Goal: Information Seeking & Learning: Learn about a topic

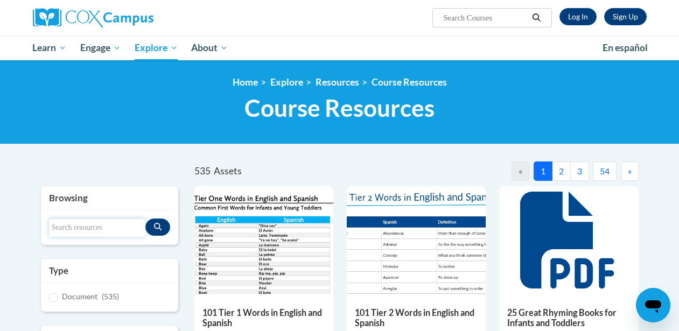
click at [81, 224] on input "Search resources" at bounding box center [97, 228] width 96 height 18
type input "chain"
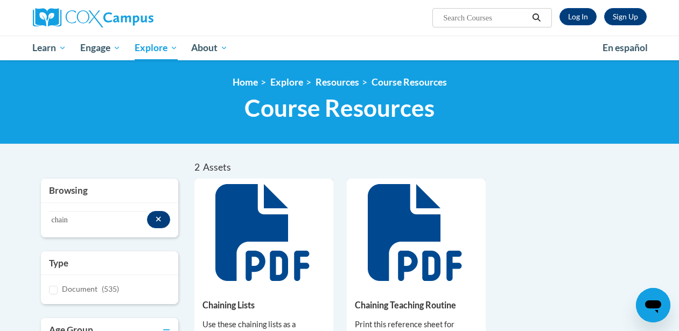
click at [259, 229] on icon at bounding box center [262, 232] width 94 height 97
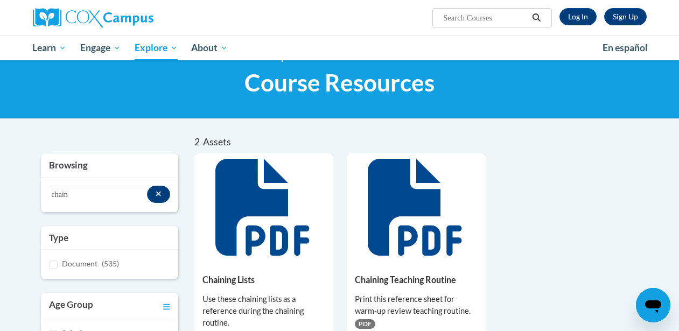
click at [233, 281] on h5 "Chaining Lists" at bounding box center [263, 279] width 123 height 10
click at [260, 214] on icon at bounding box center [262, 207] width 94 height 97
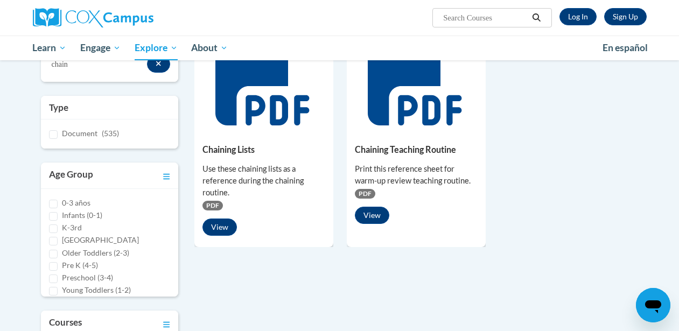
scroll to position [163, 0]
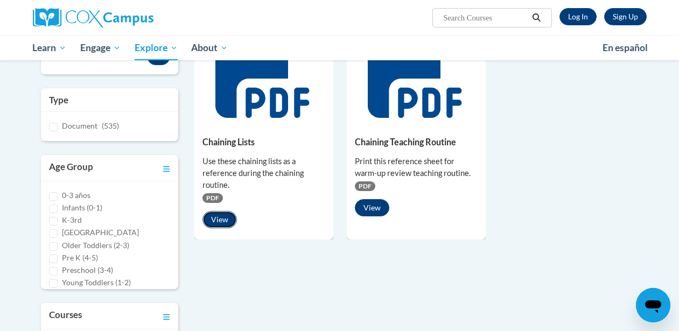
click at [220, 216] on button "View" at bounding box center [219, 219] width 34 height 17
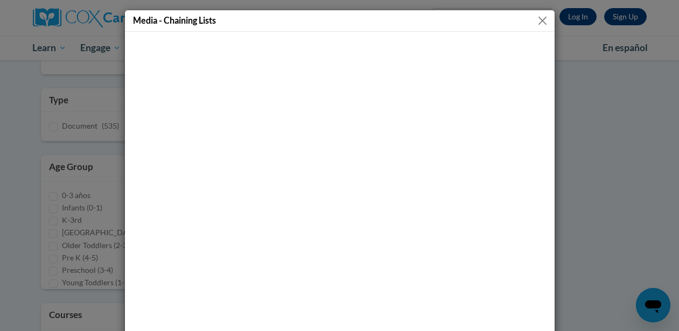
click at [540, 18] on button "Close" at bounding box center [542, 20] width 13 height 13
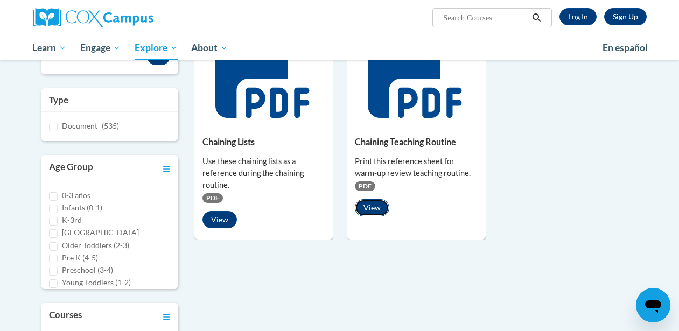
click at [375, 201] on button "View" at bounding box center [372, 207] width 34 height 17
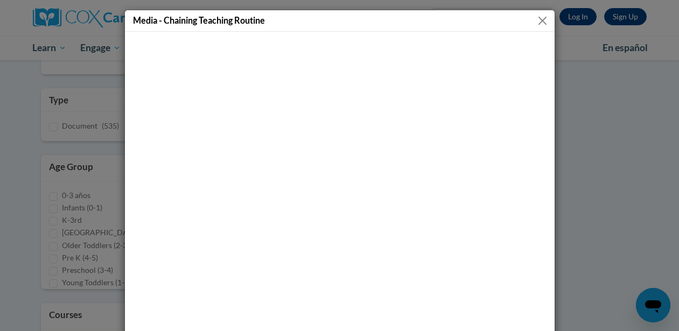
click at [541, 21] on button "Close" at bounding box center [542, 20] width 13 height 13
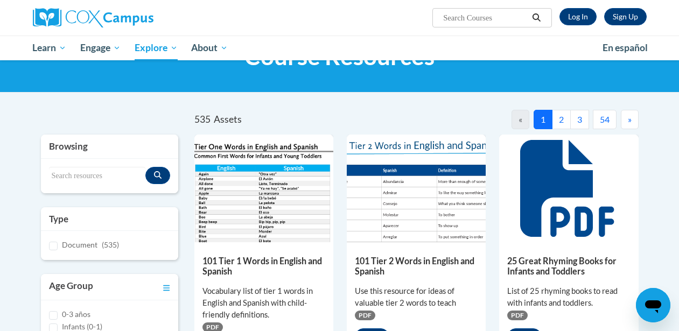
scroll to position [86, 0]
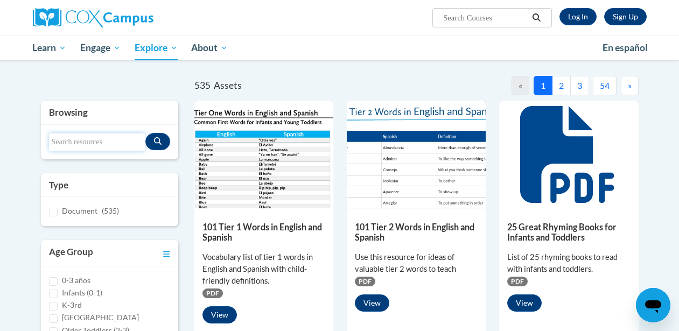
click at [110, 148] on input "Search resources" at bounding box center [97, 142] width 96 height 18
type input "elkon"
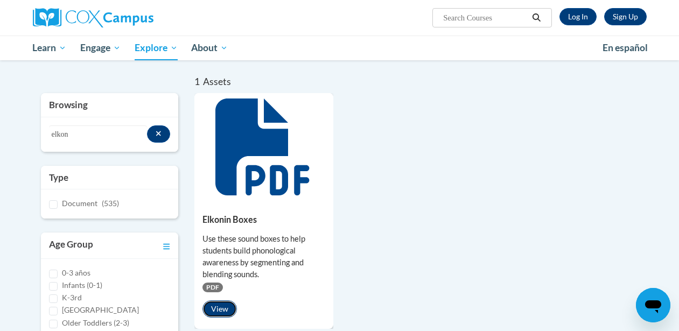
click at [216, 307] on button "View" at bounding box center [219, 308] width 34 height 17
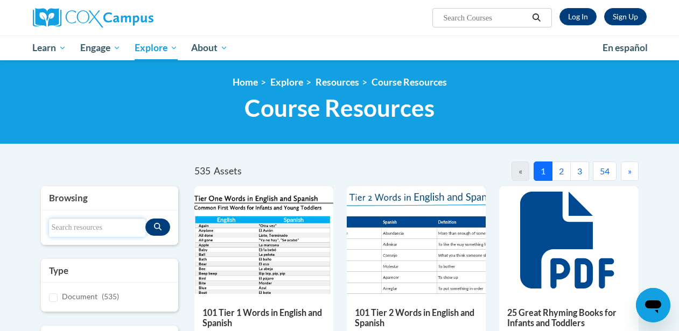
click at [69, 234] on input "Search resources" at bounding box center [97, 228] width 96 height 18
type input "l"
type input "elkonin"
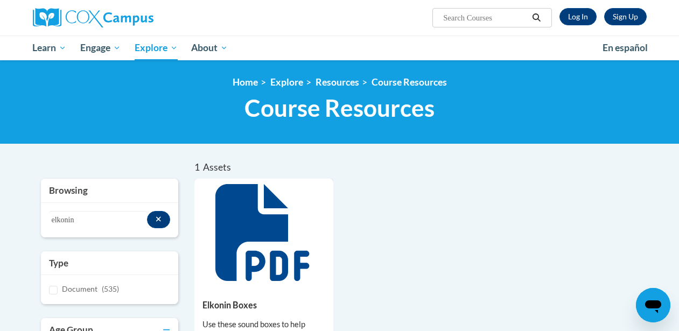
click at [228, 261] on icon at bounding box center [262, 232] width 94 height 97
click at [220, 300] on h5 "Elkonin Boxes" at bounding box center [263, 305] width 123 height 10
click at [237, 254] on icon at bounding box center [263, 232] width 97 height 97
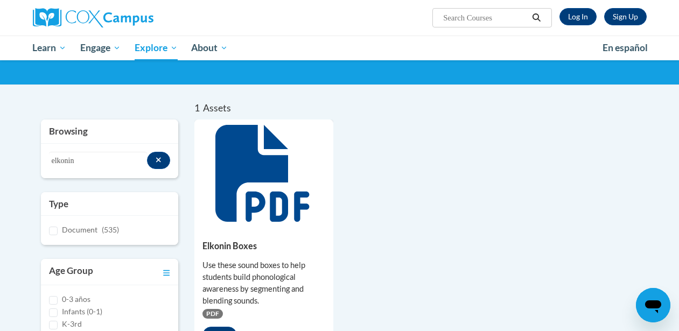
scroll to position [105, 0]
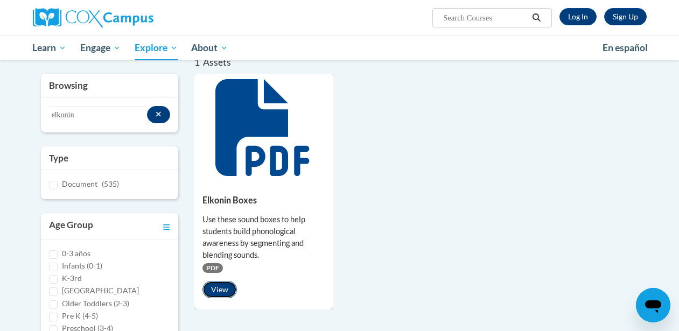
click at [221, 290] on button "View" at bounding box center [219, 289] width 34 height 17
